Goal: Task Accomplishment & Management: Use online tool/utility

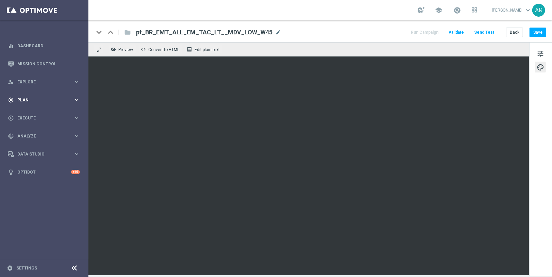
click at [30, 97] on div "gps_fixed Plan" at bounding box center [41, 100] width 66 height 6
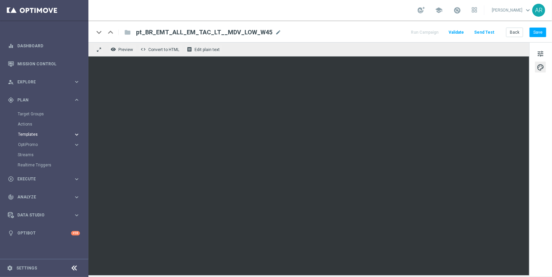
click at [30, 136] on button "Templates keyboard_arrow_right" at bounding box center [49, 134] width 63 height 5
click at [32, 147] on link "Optimail" at bounding box center [46, 144] width 50 height 5
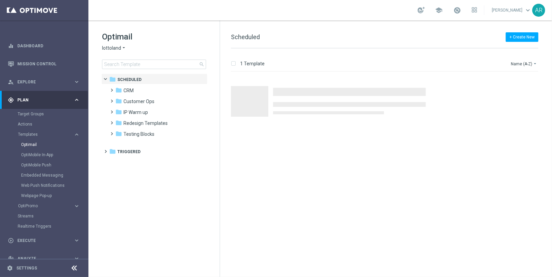
click at [121, 48] on icon "arrow_drop_down" at bounding box center [123, 48] width 5 height 6
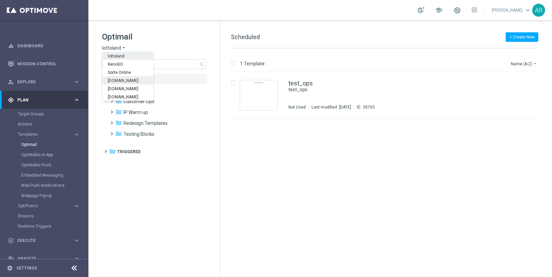
click at [0, 0] on span "[DOMAIN_NAME]" at bounding box center [0, 0] width 0 height 0
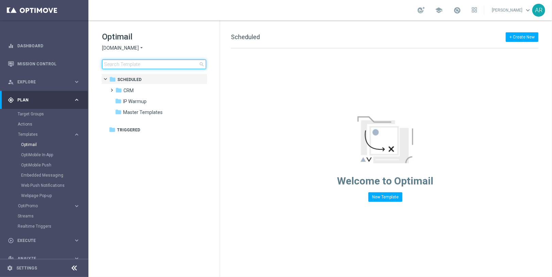
click at [144, 64] on input at bounding box center [154, 65] width 104 height 10
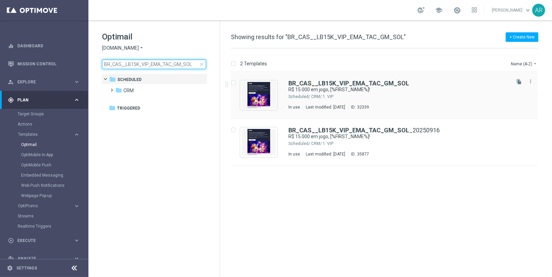
type input "BR_CAS__LB15K_VIP_EMA_TAC_GM_SOL"
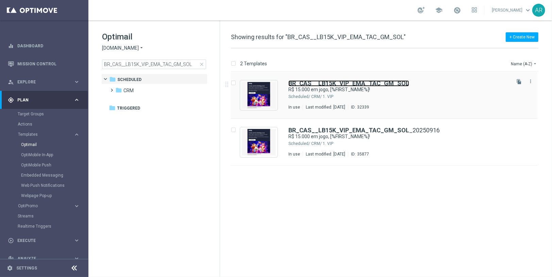
click at [339, 83] on b "BR_CAS__LB15K_VIP_EMA_TAC_GM_SOL" at bounding box center [349, 83] width 121 height 7
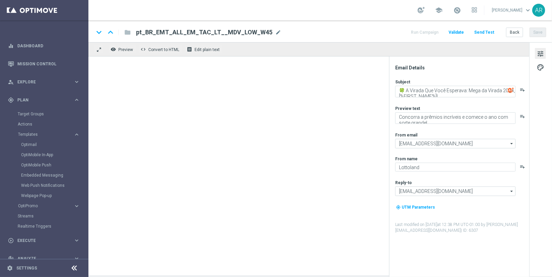
type textarea "R$ 15.000 em jogo, [%FIRST_NAME%]!"
type textarea "Ganhe até R$ 1.000 em nosso torneiro mega slots!"
type input "[EMAIL_ADDRESS][DOMAIN_NAME]"
type textarea "[DOMAIN_NAME]"
type input "[EMAIL_ADDRESS][DOMAIN_NAME]"
